Goal: Task Accomplishment & Management: Complete application form

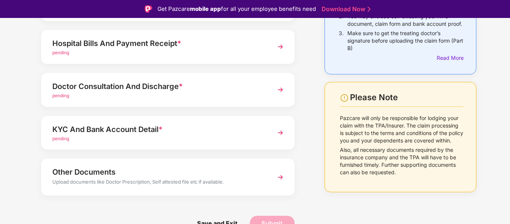
scroll to position [18, 0]
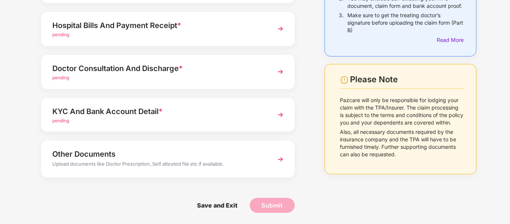
click at [278, 112] on img at bounding box center [280, 114] width 13 height 13
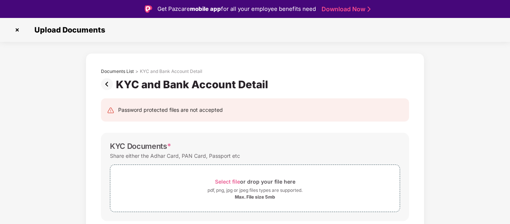
click at [18, 31] on img at bounding box center [17, 30] width 12 height 12
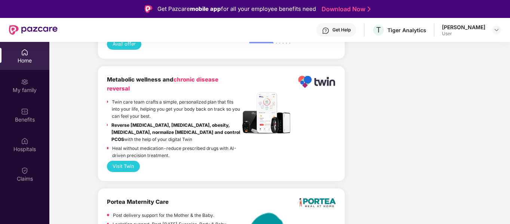
scroll to position [1636, 0]
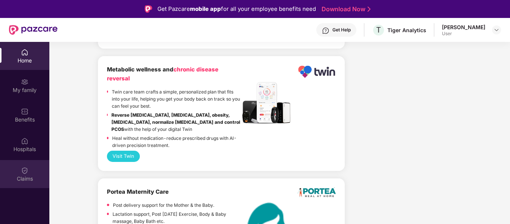
click at [19, 175] on div "Claims" at bounding box center [24, 178] width 49 height 7
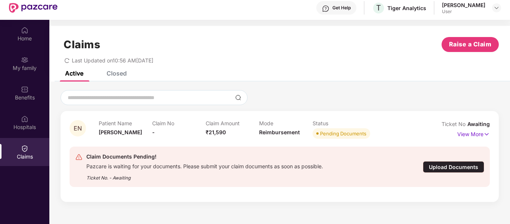
scroll to position [42, 0]
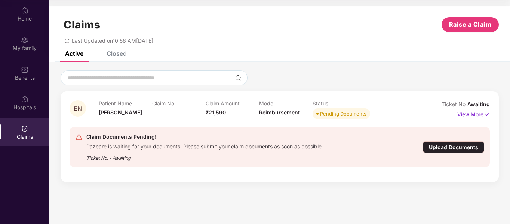
click at [456, 148] on div "Upload Documents" at bounding box center [453, 147] width 61 height 12
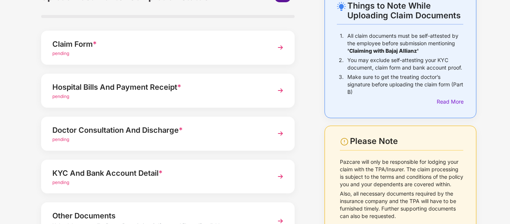
scroll to position [32, 0]
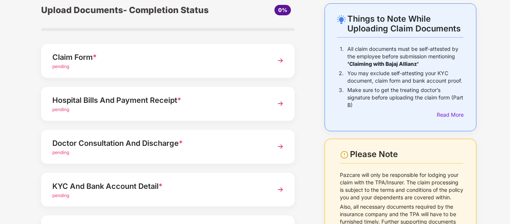
click at [283, 62] on img at bounding box center [280, 60] width 13 height 13
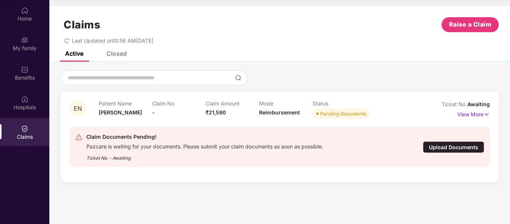
click at [29, 145] on div "Claims" at bounding box center [24, 132] width 49 height 28
click at [28, 142] on div "Claims" at bounding box center [24, 132] width 49 height 28
click at [27, 134] on div "Claims" at bounding box center [24, 136] width 49 height 7
click at [24, 134] on div "Claims" at bounding box center [24, 136] width 49 height 7
click at [447, 148] on div "Upload Documents" at bounding box center [453, 147] width 61 height 12
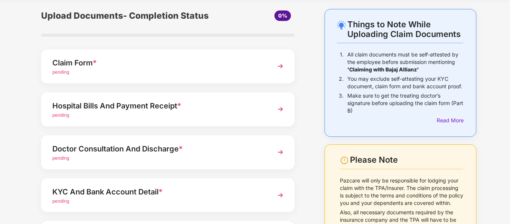
scroll to position [37, 0]
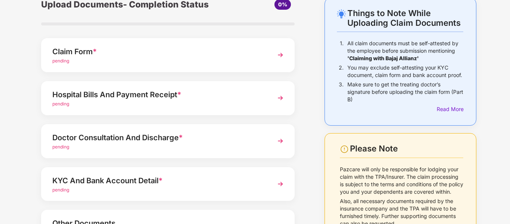
click at [283, 98] on img at bounding box center [280, 97] width 13 height 13
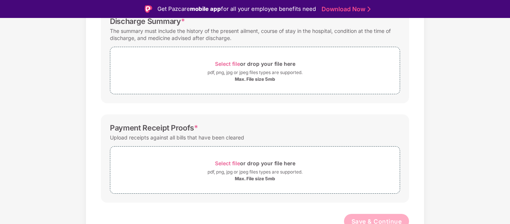
scroll to position [231, 0]
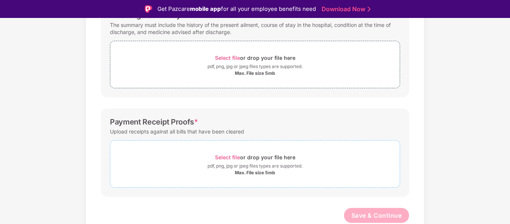
click at [231, 159] on span "Select file" at bounding box center [227, 157] width 25 height 6
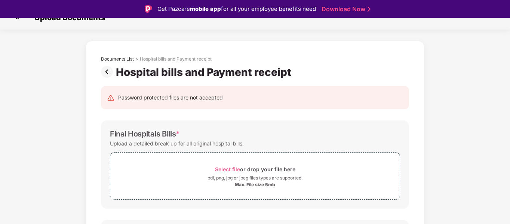
scroll to position [0, 0]
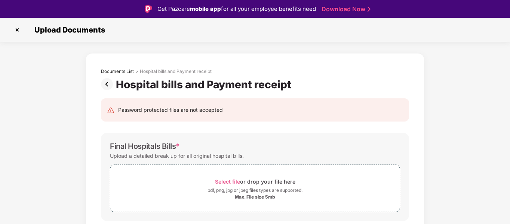
click at [109, 85] on img at bounding box center [108, 84] width 15 height 12
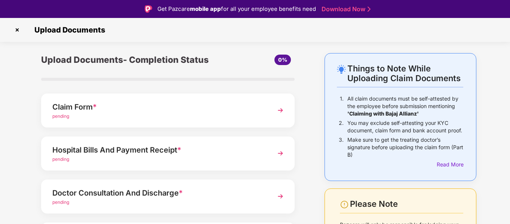
scroll to position [37, 0]
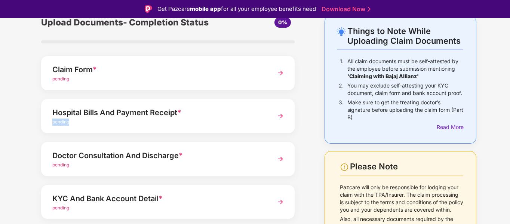
drag, startPoint x: 267, startPoint y: 114, endPoint x: 255, endPoint y: 120, distance: 13.4
click at [255, 120] on div "Hospital Bills And Payment Receipt * pending" at bounding box center [168, 116] width 254 height 34
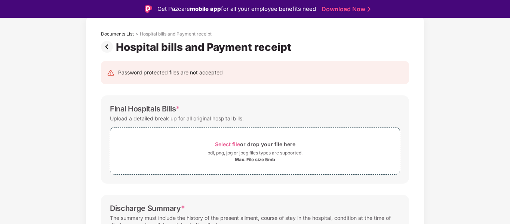
scroll to position [0, 0]
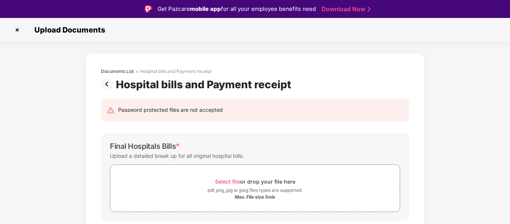
click at [19, 32] on img at bounding box center [17, 30] width 12 height 12
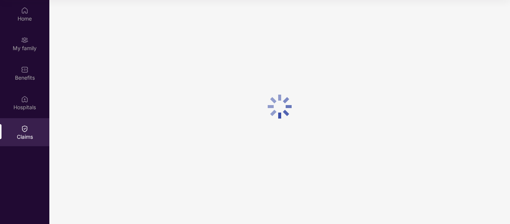
drag, startPoint x: 131, startPoint y: 101, endPoint x: 132, endPoint y: 109, distance: 8.6
click at [132, 108] on div at bounding box center [279, 106] width 461 height 213
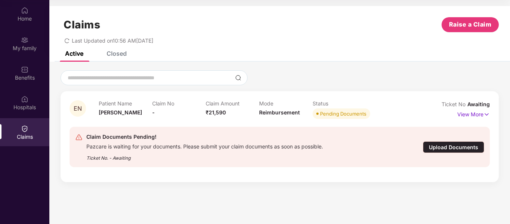
click at [448, 150] on div "Upload Documents" at bounding box center [453, 147] width 61 height 12
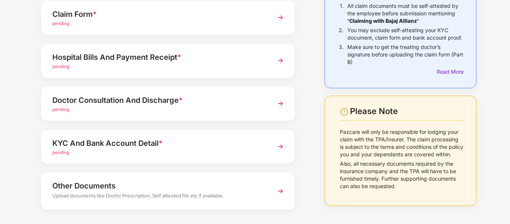
scroll to position [107, 0]
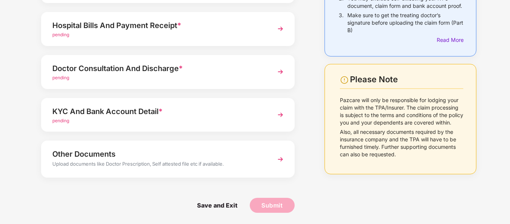
click at [105, 111] on div "KYC And Bank Account Detail *" at bounding box center [158, 112] width 212 height 12
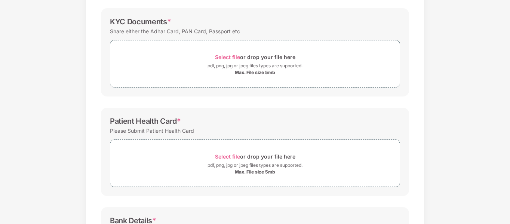
scroll to position [0, 0]
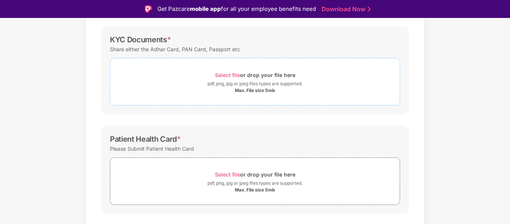
click at [236, 73] on span "Select file" at bounding box center [227, 75] width 25 height 6
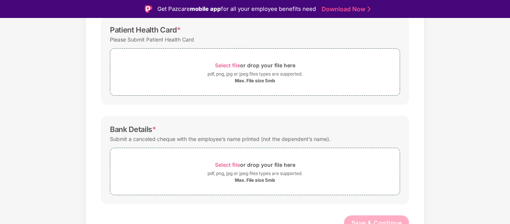
scroll to position [223, 0]
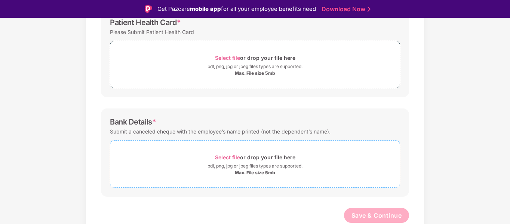
click at [237, 156] on span "Select file" at bounding box center [227, 157] width 25 height 6
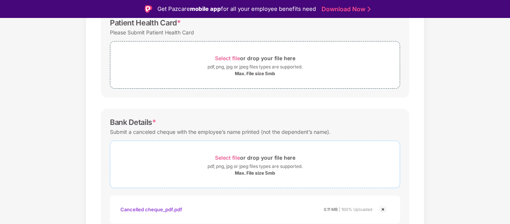
scroll to position [184, 0]
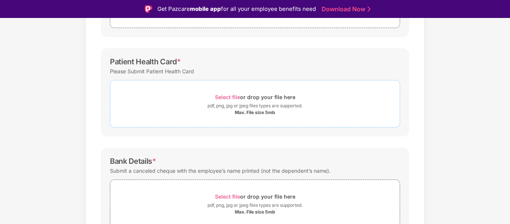
click at [229, 100] on span "Select file" at bounding box center [227, 97] width 25 height 6
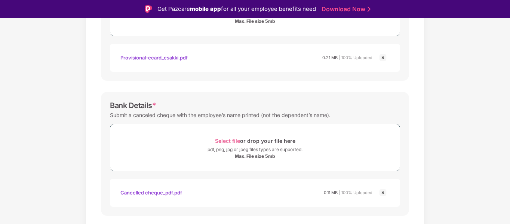
scroll to position [295, 0]
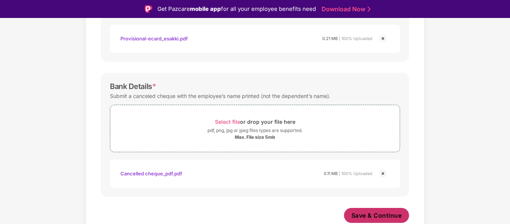
click at [371, 216] on span "Save & Continue" at bounding box center [377, 215] width 51 height 8
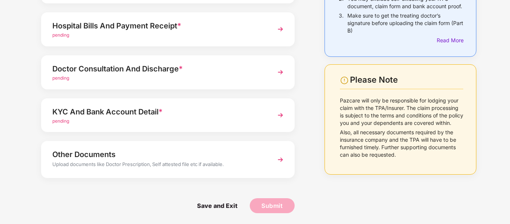
scroll to position [107, 0]
click at [218, 206] on span "Save and Exit" at bounding box center [217, 205] width 55 height 15
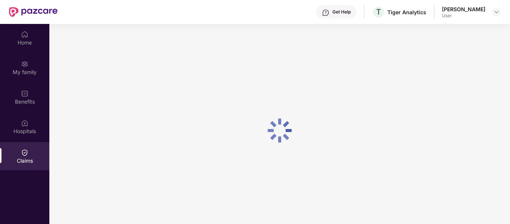
scroll to position [0, 0]
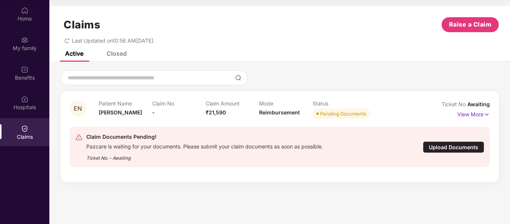
click at [432, 147] on div "Upload Documents" at bounding box center [453, 147] width 61 height 12
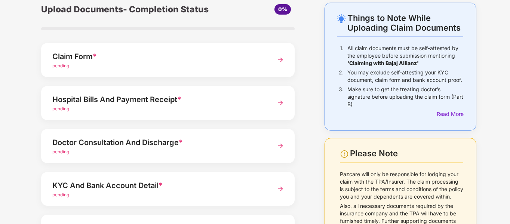
scroll to position [32, 0]
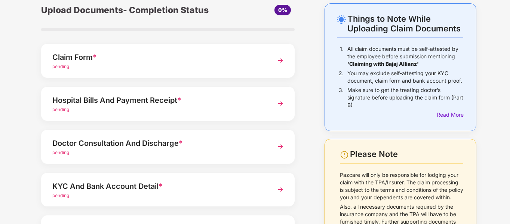
click at [61, 67] on span "pending" at bounding box center [60, 67] width 17 height 6
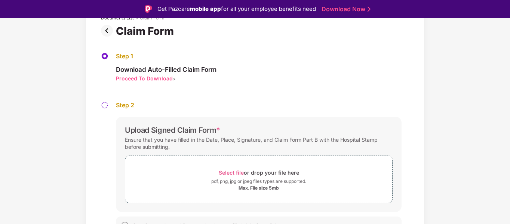
scroll to position [65, 0]
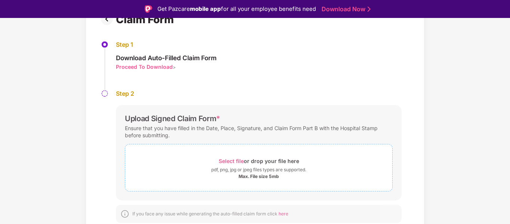
click at [234, 161] on span "Select file" at bounding box center [231, 161] width 25 height 6
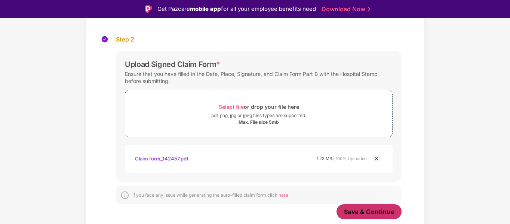
scroll to position [119, 0]
click at [375, 214] on span "Save & Continue" at bounding box center [369, 212] width 51 height 8
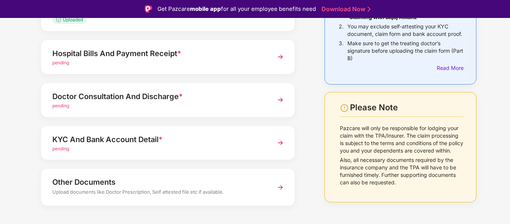
scroll to position [107, 0]
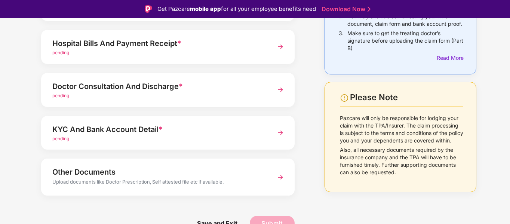
click at [282, 45] on img at bounding box center [280, 46] width 13 height 13
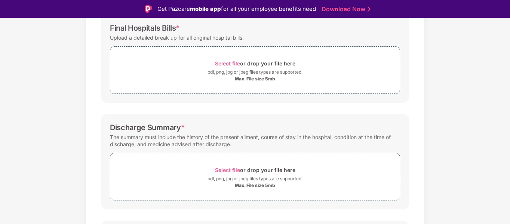
scroll to position [81, 0]
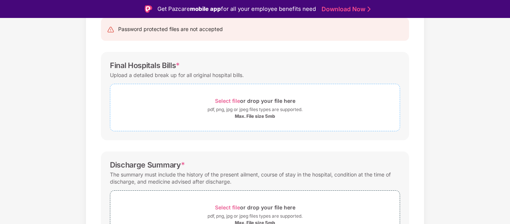
click at [236, 101] on span "Select file" at bounding box center [227, 101] width 25 height 6
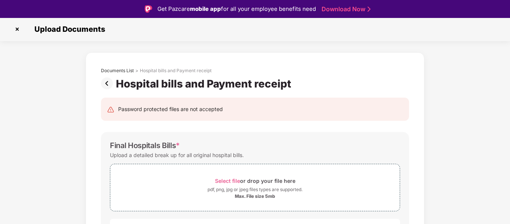
scroll to position [0, 0]
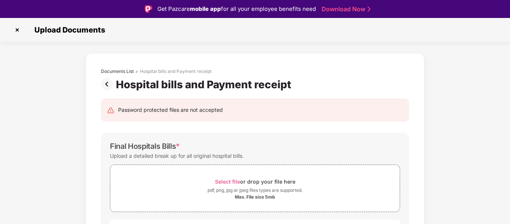
click at [14, 29] on img at bounding box center [17, 30] width 12 height 12
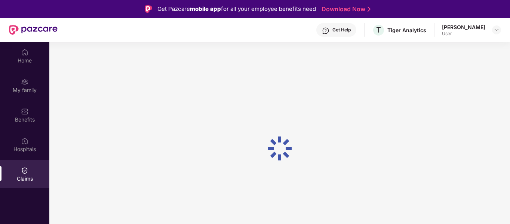
scroll to position [42, 0]
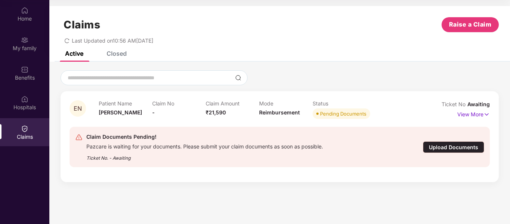
click at [433, 146] on div "Upload Documents" at bounding box center [453, 147] width 61 height 12
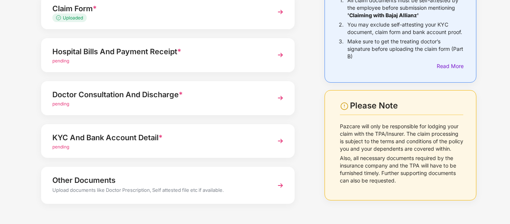
scroll to position [69, 0]
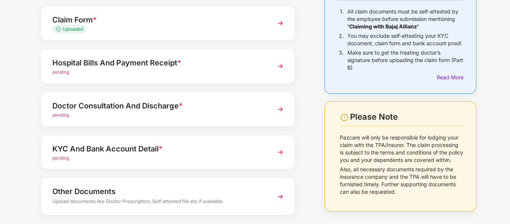
click at [280, 153] on img at bounding box center [280, 152] width 13 height 13
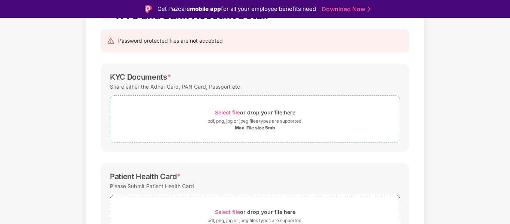
click at [227, 114] on span "Select file" at bounding box center [227, 112] width 25 height 6
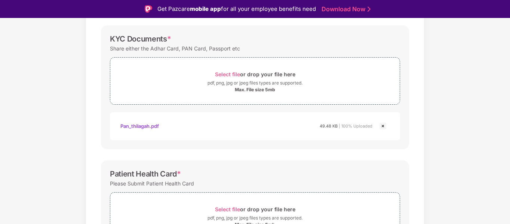
scroll to position [105, 0]
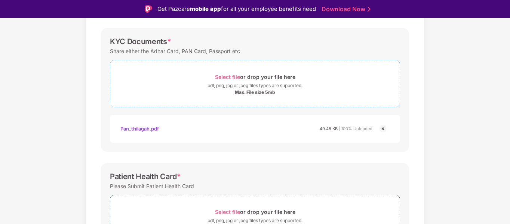
click at [223, 76] on span "Select file" at bounding box center [227, 77] width 25 height 6
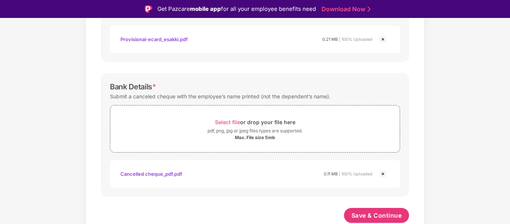
scroll to position [18, 0]
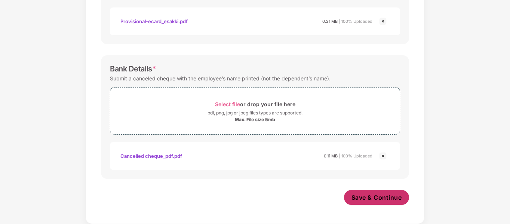
click at [364, 201] on span "Save & Continue" at bounding box center [377, 197] width 51 height 8
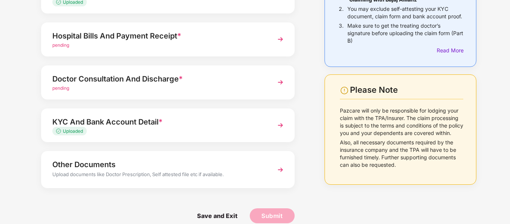
scroll to position [107, 0]
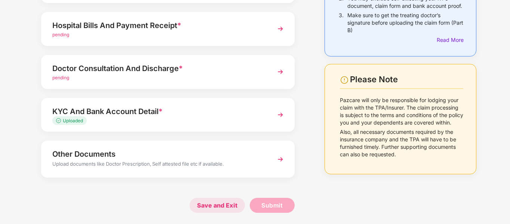
click at [215, 205] on span "Save and Exit" at bounding box center [217, 205] width 55 height 15
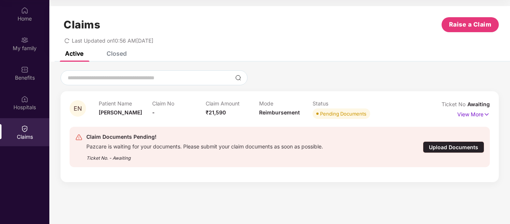
click at [450, 151] on div "Upload Documents" at bounding box center [453, 147] width 61 height 12
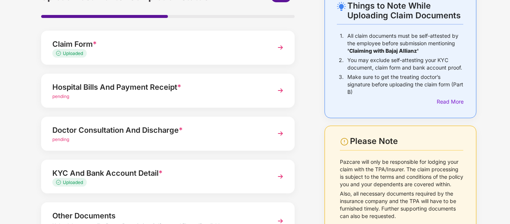
scroll to position [32, 0]
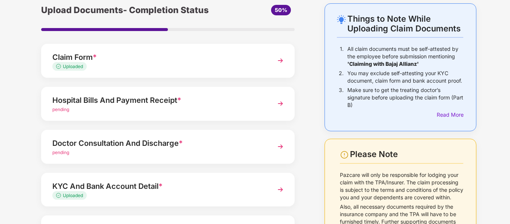
click at [278, 188] on img at bounding box center [280, 189] width 13 height 13
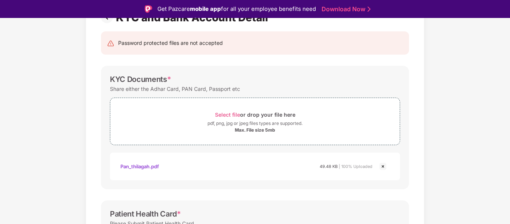
scroll to position [0, 0]
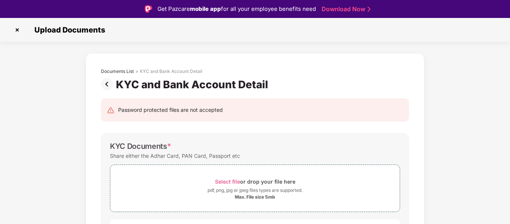
click at [18, 31] on img at bounding box center [17, 30] width 12 height 12
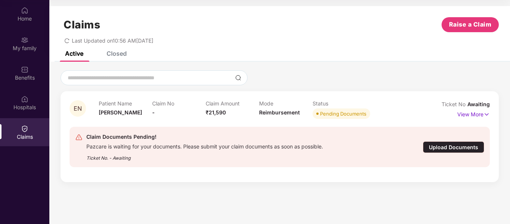
click at [463, 147] on div "Upload Documents" at bounding box center [453, 147] width 61 height 12
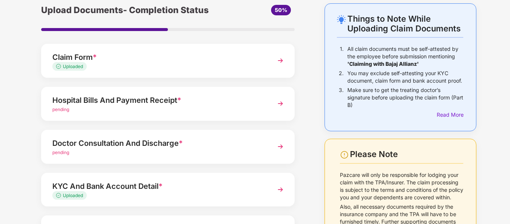
scroll to position [0, 0]
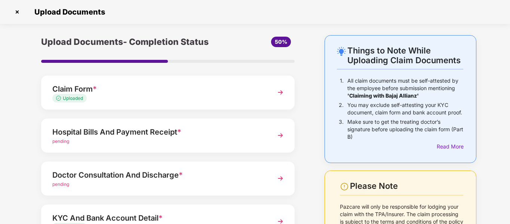
click at [18, 14] on img at bounding box center [17, 12] width 12 height 12
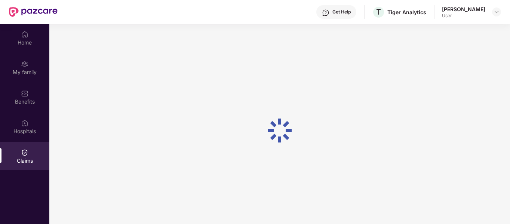
scroll to position [42, 0]
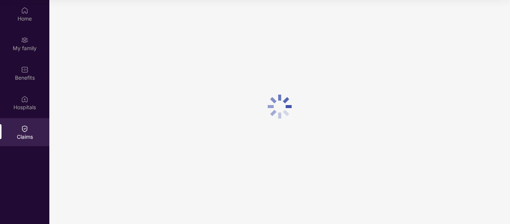
click at [27, 137] on div "Claims" at bounding box center [24, 136] width 49 height 7
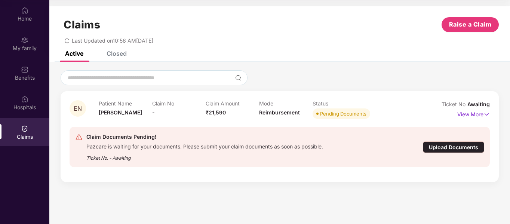
click at [123, 55] on div "Closed" at bounding box center [117, 53] width 20 height 7
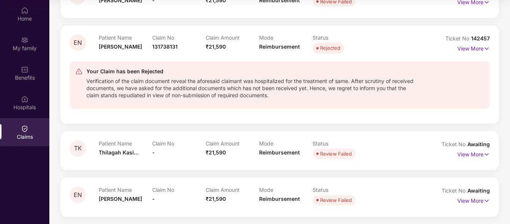
scroll to position [113, 0]
click at [488, 49] on img at bounding box center [487, 48] width 6 height 8
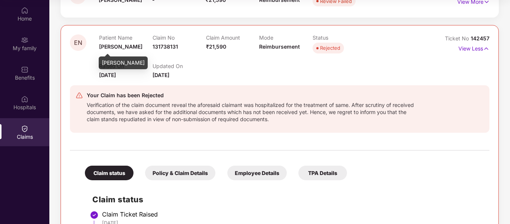
click at [107, 44] on span "[PERSON_NAME]" at bounding box center [120, 46] width 43 height 6
click at [268, 43] on span "Reimbursement" at bounding box center [279, 46] width 41 height 6
click at [220, 45] on span "₹21,590" at bounding box center [216, 46] width 20 height 6
click at [103, 76] on span "[DATE]" at bounding box center [107, 75] width 17 height 6
click at [92, 49] on div "EN" at bounding box center [84, 56] width 29 height 45
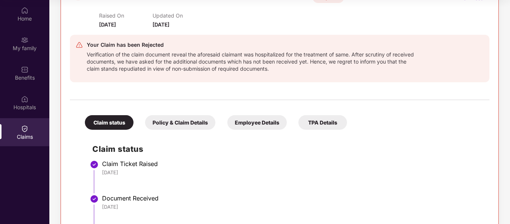
scroll to position [150, 0]
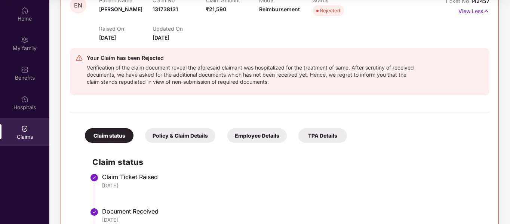
click at [121, 64] on div "Verification of the claim document reveal the aforesaid claimant was hospitaliz…" at bounding box center [251, 73] width 329 height 23
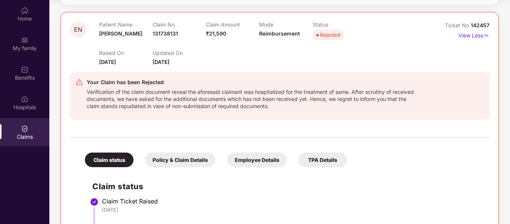
scroll to position [113, 0]
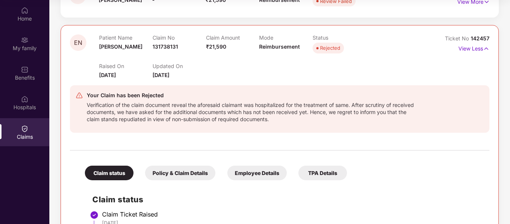
click at [191, 59] on div "Raised On [DATE] Updated On [DATE]" at bounding box center [259, 67] width 321 height 24
click at [328, 48] on div "Rejected" at bounding box center [330, 47] width 20 height 7
click at [284, 46] on span "Reimbursement" at bounding box center [279, 46] width 41 height 6
click at [113, 46] on span "[PERSON_NAME]" at bounding box center [120, 46] width 43 height 6
click at [169, 45] on span "131738131" at bounding box center [165, 46] width 25 height 6
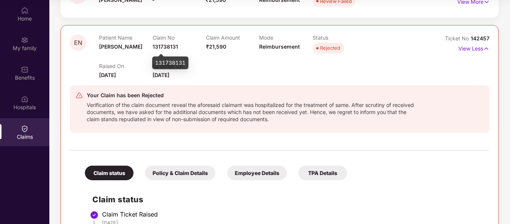
click at [163, 58] on div "131738131" at bounding box center [170, 63] width 36 height 13
click at [161, 62] on div "131738131" at bounding box center [170, 63] width 36 height 13
click at [181, 45] on div "Claim No 131738131" at bounding box center [180, 44] width 54 height 21
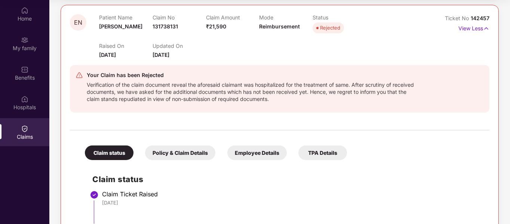
scroll to position [150, 0]
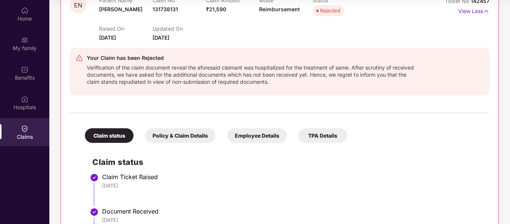
click at [143, 65] on div "Verification of the claim document reveal the aforesaid claimant was hospitaliz…" at bounding box center [251, 73] width 329 height 23
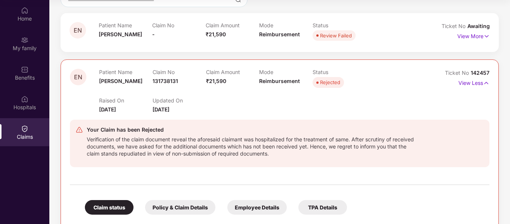
scroll to position [75, 0]
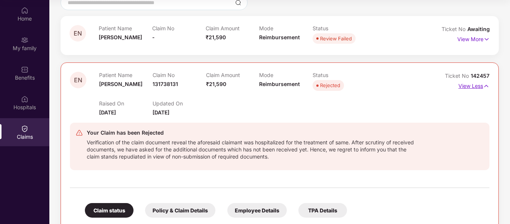
click at [475, 86] on p "View Less" at bounding box center [474, 85] width 31 height 10
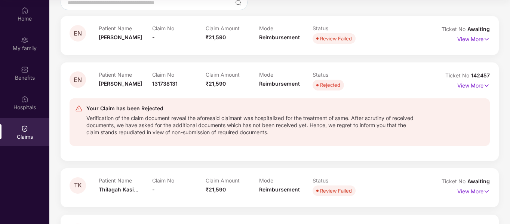
click at [480, 76] on span "142457" at bounding box center [481, 75] width 19 height 6
click at [110, 82] on span "[PERSON_NAME]" at bounding box center [120, 83] width 43 height 6
click at [97, 77] on div "EN" at bounding box center [84, 81] width 29 height 21
click at [76, 79] on span "EN" at bounding box center [78, 80] width 8 height 6
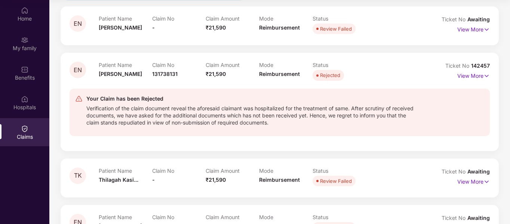
scroll to position [113, 0]
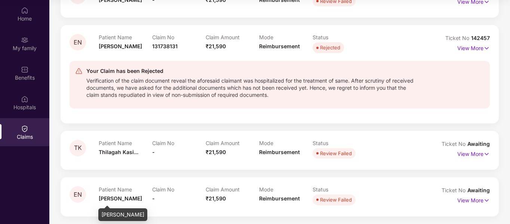
click at [107, 200] on span "[PERSON_NAME]" at bounding box center [120, 198] width 43 height 6
click at [121, 155] on span "Thilagah Kasi..." at bounding box center [119, 152] width 40 height 6
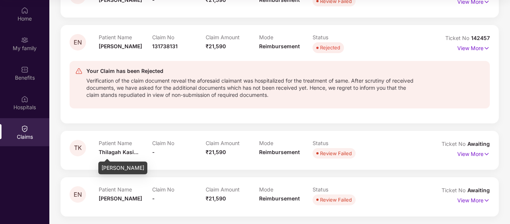
click at [121, 153] on span "Thilagah Kasi..." at bounding box center [119, 152] width 40 height 6
click at [322, 153] on div "Review Failed" at bounding box center [336, 153] width 32 height 7
click at [469, 155] on p "View More" at bounding box center [474, 153] width 33 height 10
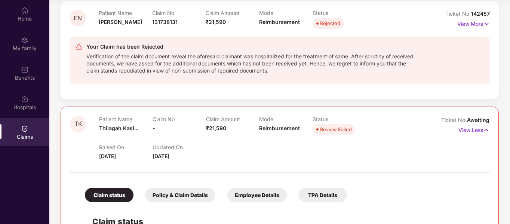
scroll to position [150, 0]
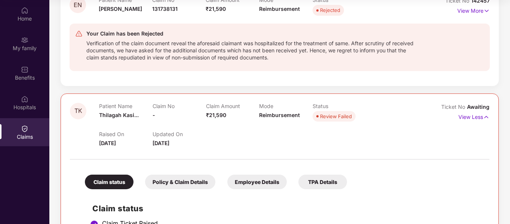
click at [99, 143] on span "[DATE]" at bounding box center [107, 143] width 17 height 6
click at [114, 115] on span "Thilagah Kasi..." at bounding box center [119, 115] width 40 height 6
click at [110, 115] on span "Thilagah Kasi..." at bounding box center [119, 115] width 40 height 6
click at [76, 108] on span "TK" at bounding box center [78, 111] width 8 height 6
click at [216, 113] on span "₹21,590" at bounding box center [216, 115] width 20 height 6
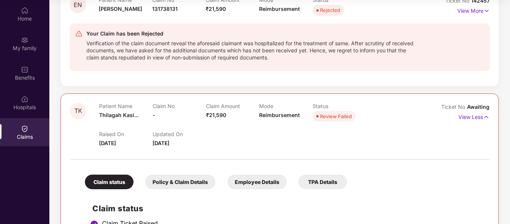
click at [272, 115] on span "Reimbursement" at bounding box center [279, 115] width 41 height 6
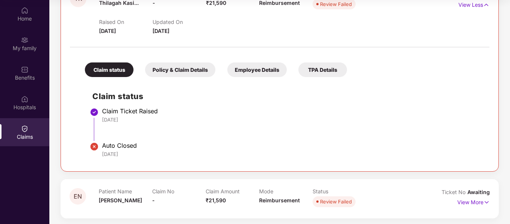
scroll to position [264, 0]
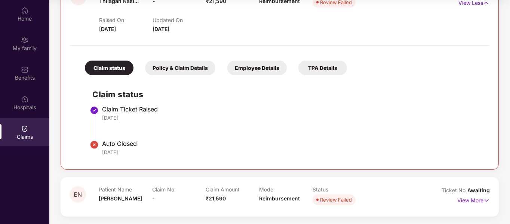
click at [177, 69] on div "Policy & Claim Details" at bounding box center [180, 68] width 70 height 15
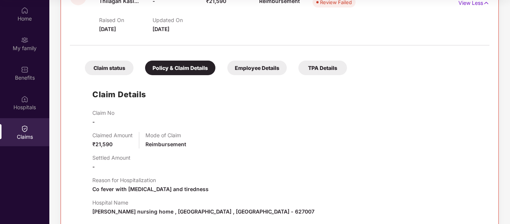
click at [245, 70] on div "Employee Details" at bounding box center [258, 68] width 60 height 15
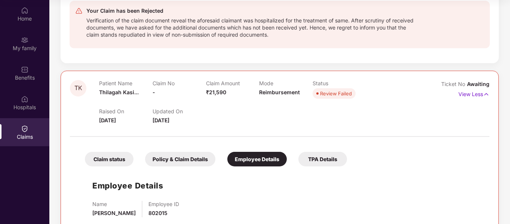
scroll to position [161, 0]
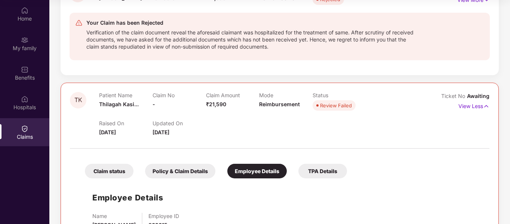
click at [312, 169] on div "TPA Details" at bounding box center [323, 171] width 49 height 15
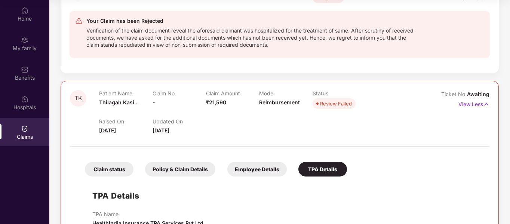
scroll to position [140, 0]
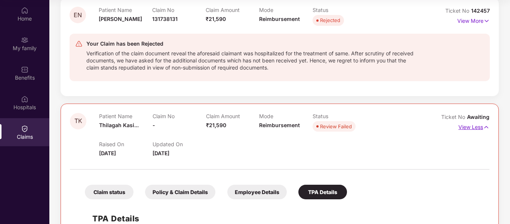
click at [488, 127] on img at bounding box center [487, 127] width 6 height 8
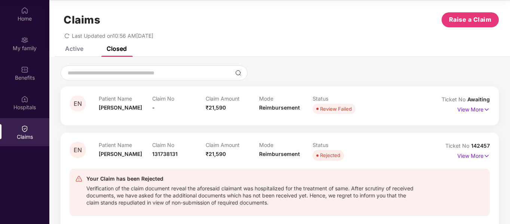
scroll to position [0, 0]
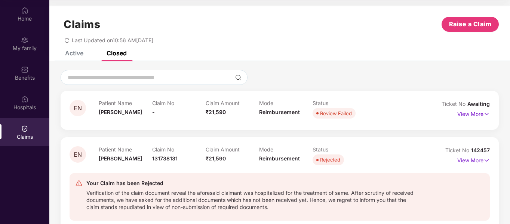
click at [71, 51] on div "Active" at bounding box center [74, 52] width 18 height 7
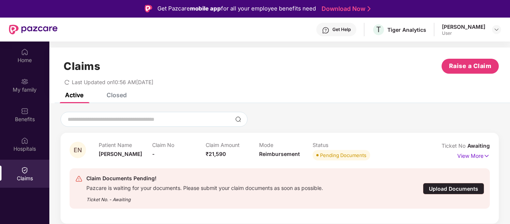
scroll to position [0, 0]
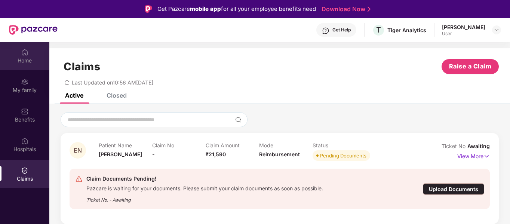
click at [16, 52] on div "Home" at bounding box center [24, 56] width 49 height 28
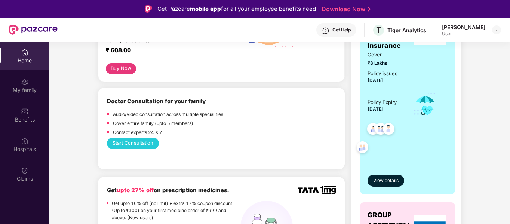
scroll to position [225, 0]
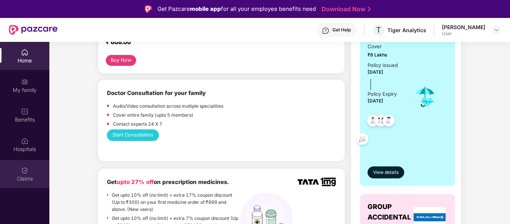
click at [16, 177] on div "Claims" at bounding box center [24, 178] width 49 height 7
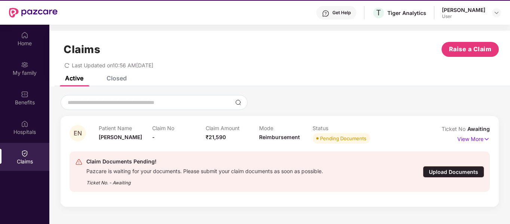
scroll to position [42, 0]
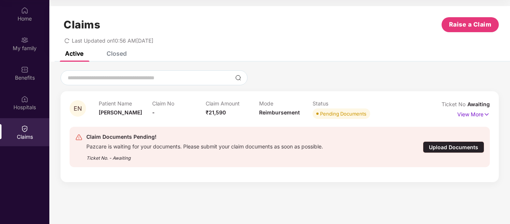
click at [443, 145] on div "Upload Documents" at bounding box center [453, 147] width 61 height 12
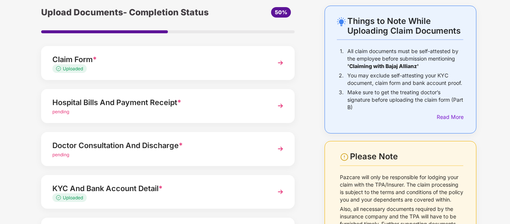
scroll to position [75, 0]
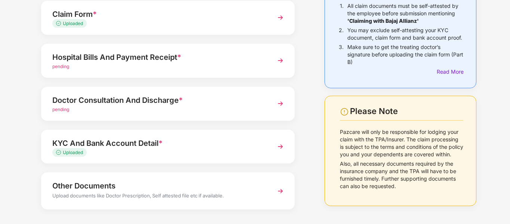
click at [280, 147] on img at bounding box center [280, 146] width 13 height 13
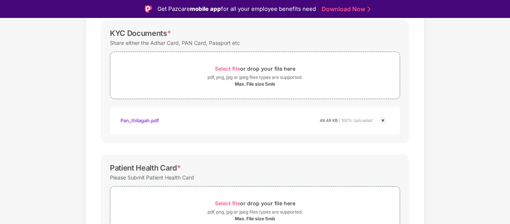
scroll to position [112, 0]
click at [231, 70] on span "Select file" at bounding box center [227, 69] width 25 height 6
click at [222, 67] on span "Select file" at bounding box center [227, 69] width 25 height 6
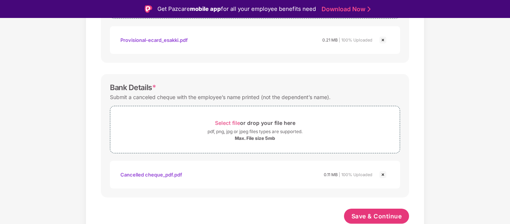
scroll to position [365, 0]
click at [384, 219] on span "Save & Continue" at bounding box center [377, 215] width 51 height 8
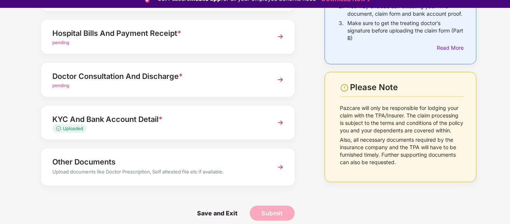
scroll to position [18, 0]
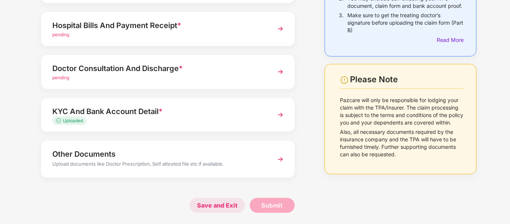
click at [210, 201] on span "Save and Exit" at bounding box center [217, 205] width 55 height 15
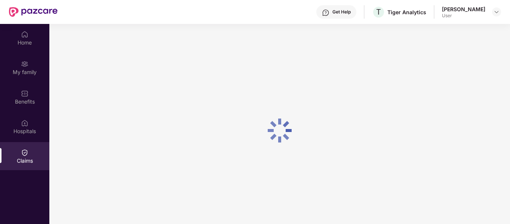
scroll to position [0, 0]
